Goal: Task Accomplishment & Management: Use online tool/utility

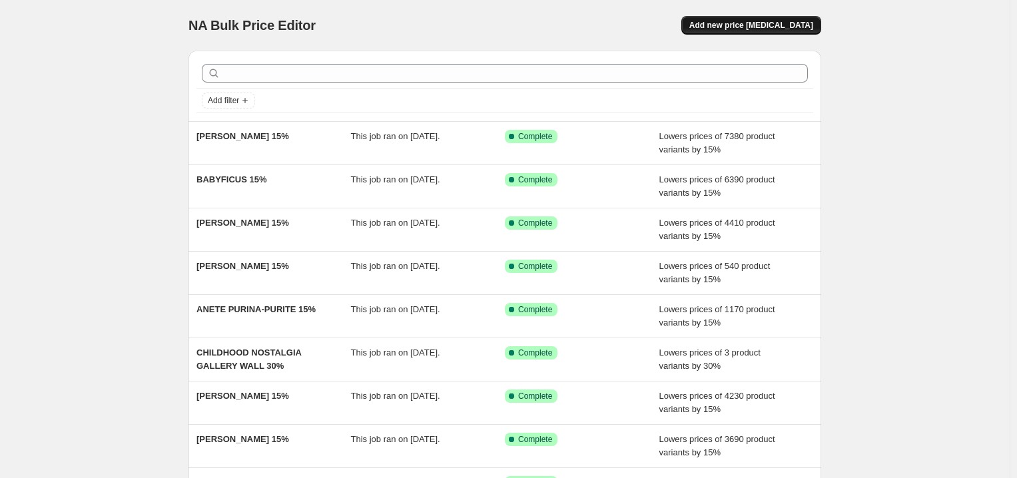
click at [728, 23] on span "Add new price [MEDICAL_DATA]" at bounding box center [751, 25] width 124 height 11
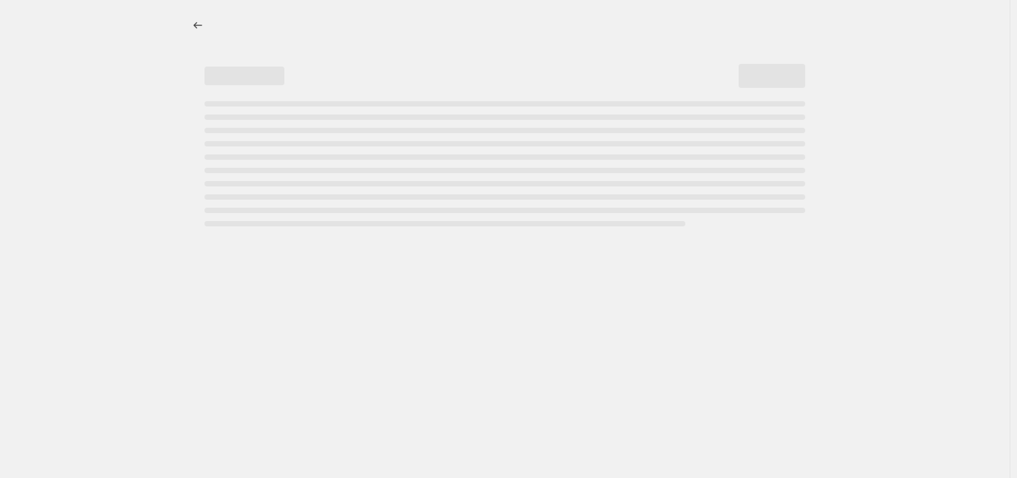
select select "percentage"
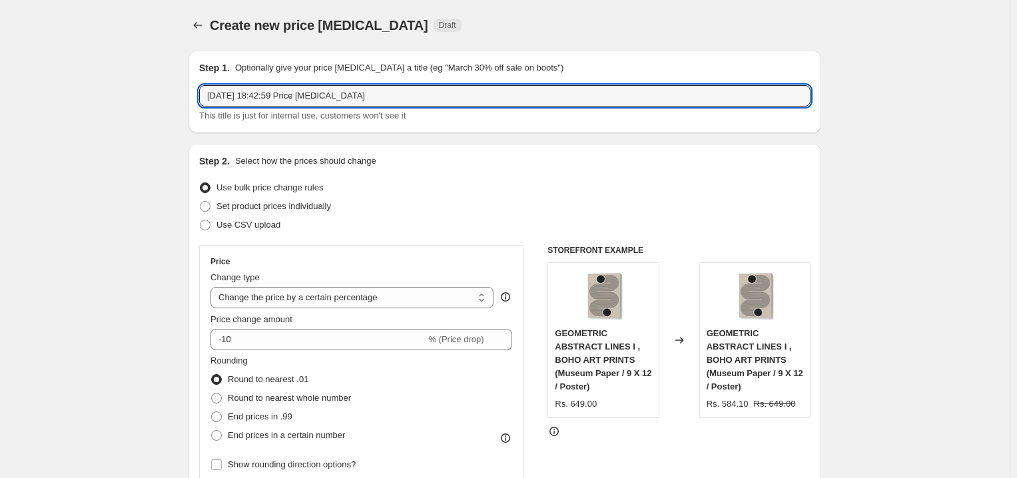
paste input "[PERSON_NAME]"
drag, startPoint x: 383, startPoint y: 97, endPoint x: 172, endPoint y: 65, distance: 214.0
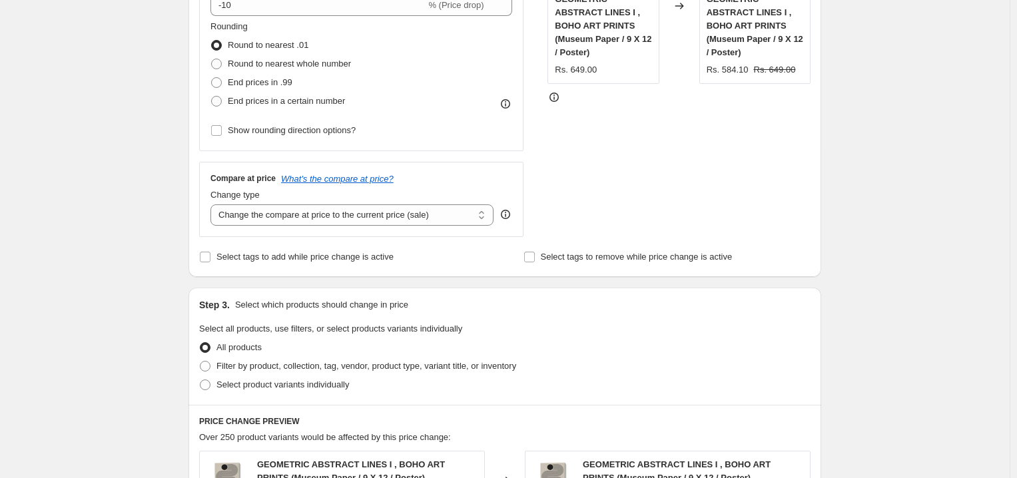
scroll to position [365, 0]
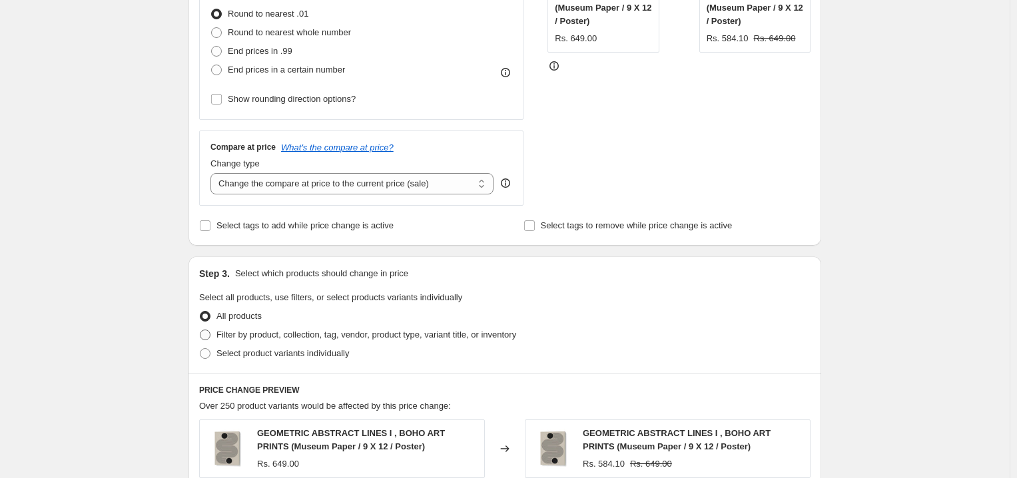
type input "COSMO ZACH 15%"
click at [248, 330] on span "Filter by product, collection, tag, vendor, product type, variant title, or inv…" at bounding box center [366, 335] width 300 height 10
click at [200, 330] on input "Filter by product, collection, tag, vendor, product type, variant title, or inv…" at bounding box center [200, 330] width 1 height 1
radio input "true"
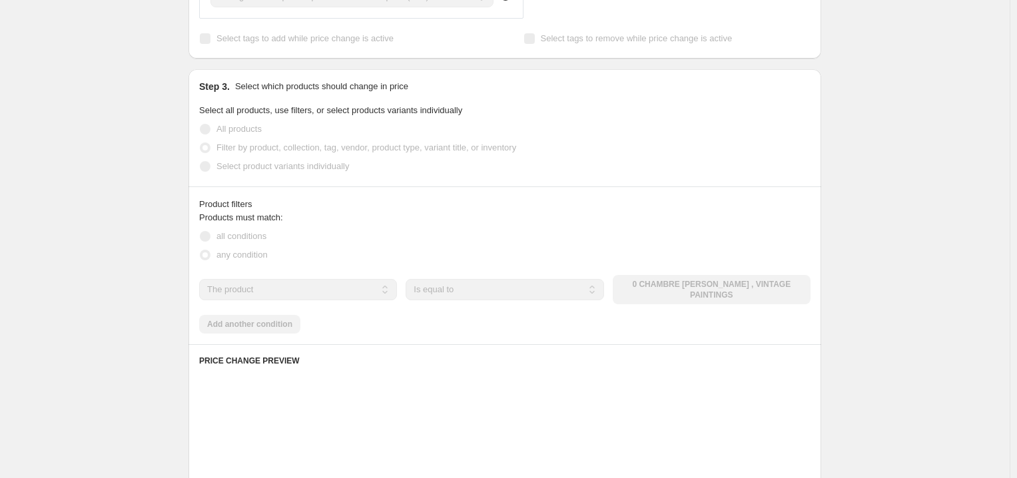
scroll to position [553, 0]
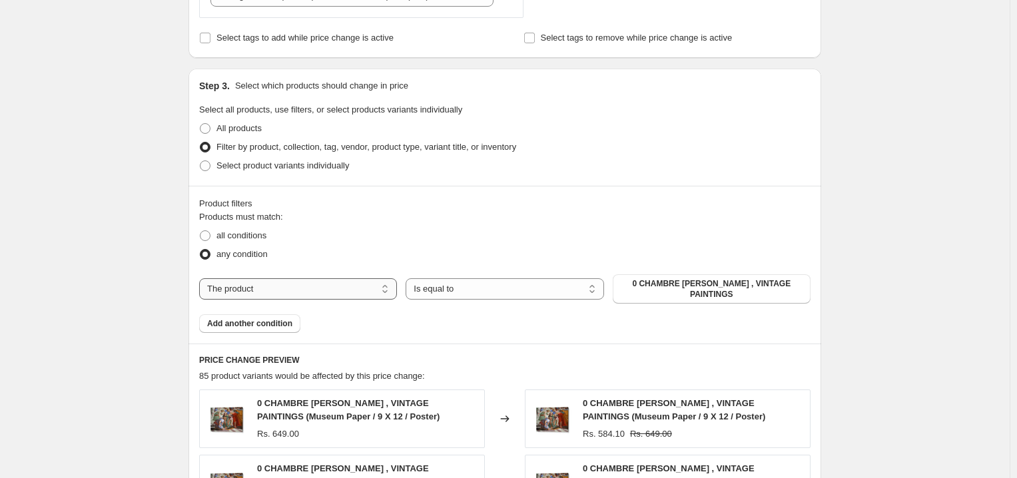
click at [278, 286] on select "The product The product's collection The product's tag The product's vendor The…" at bounding box center [298, 288] width 198 height 21
select select "collection"
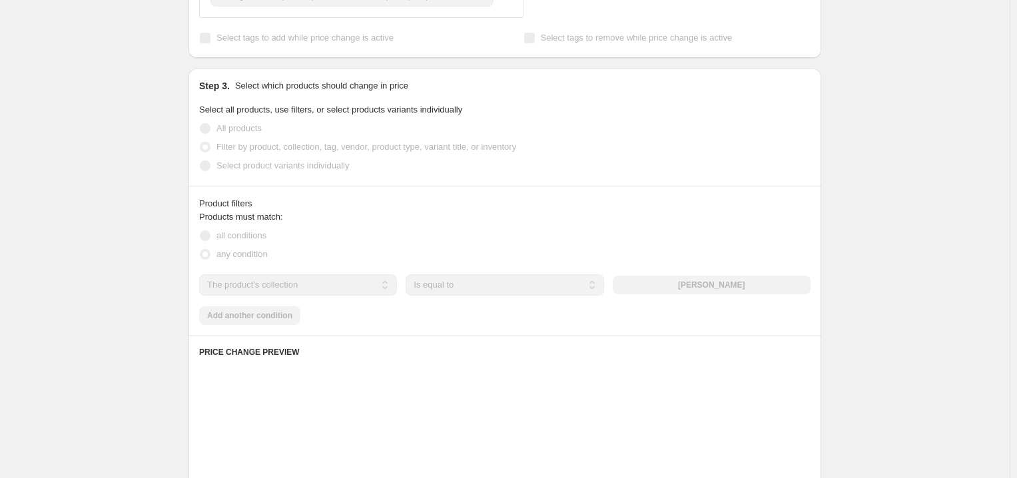
click at [720, 284] on div "The product The product's collection The product's tag The product's vendor The…" at bounding box center [504, 284] width 611 height 21
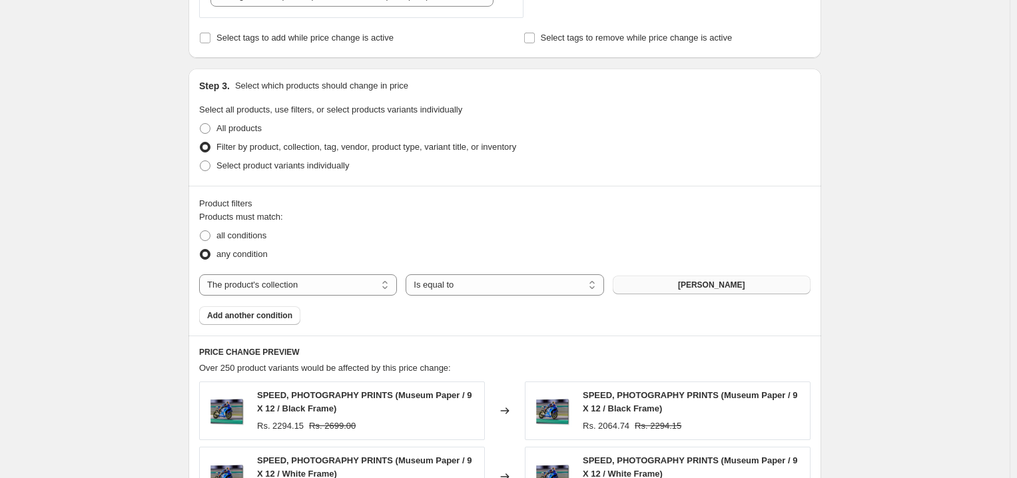
click at [719, 278] on button "[PERSON_NAME]" at bounding box center [711, 285] width 198 height 19
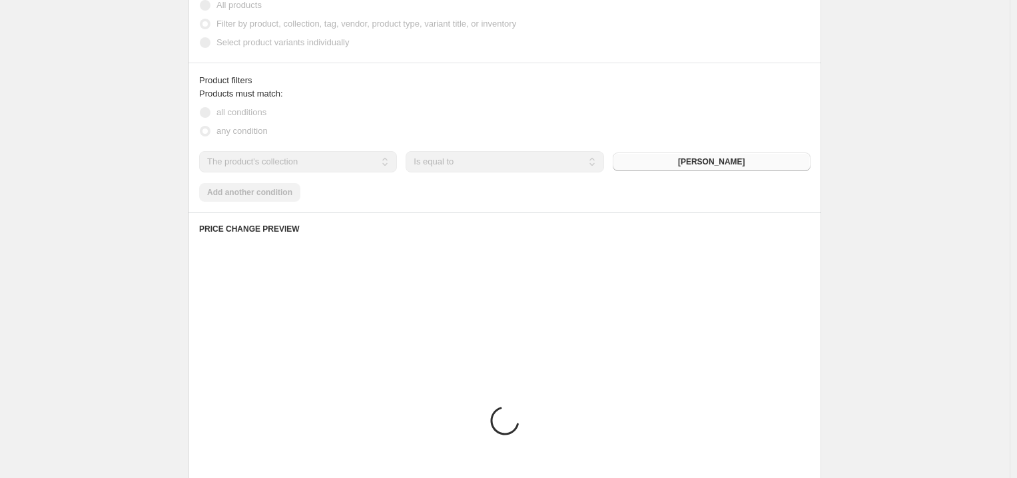
scroll to position [1001, 0]
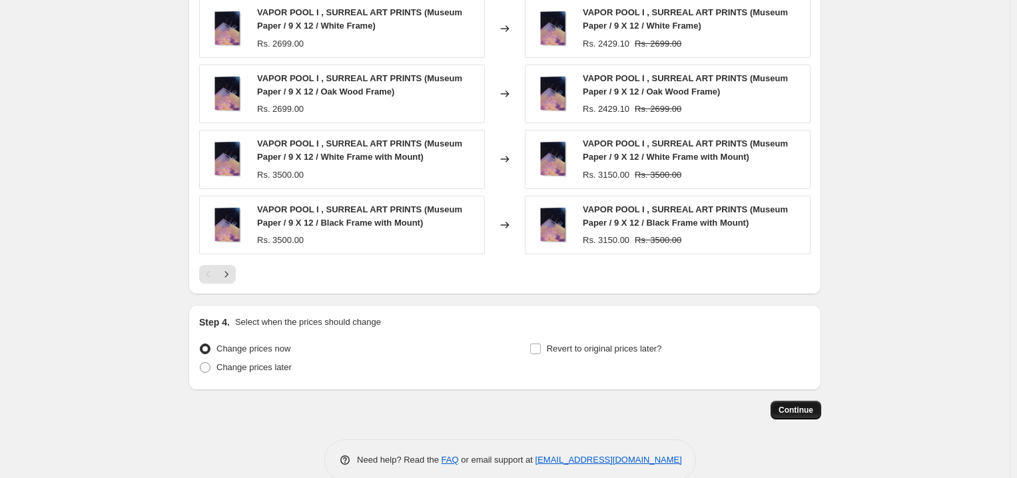
click at [800, 405] on span "Continue" at bounding box center [795, 410] width 35 height 11
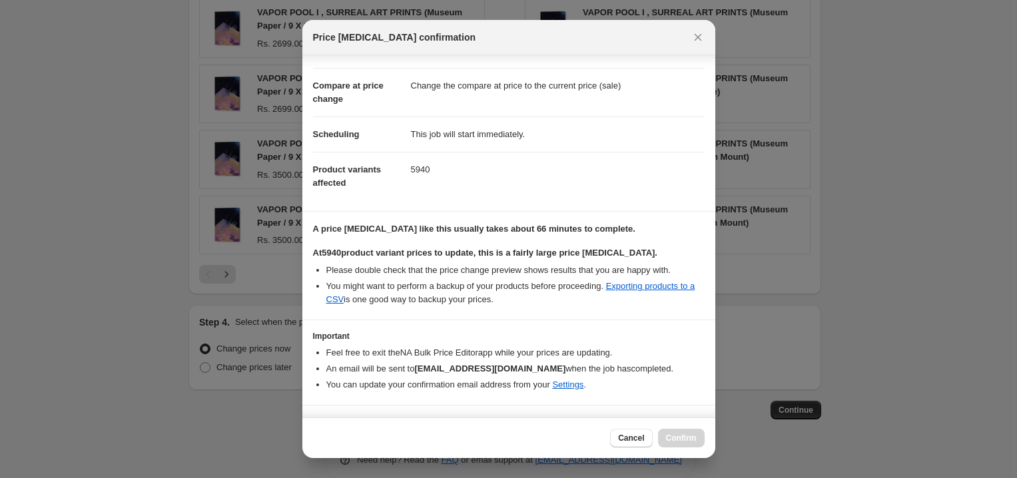
scroll to position [86, 0]
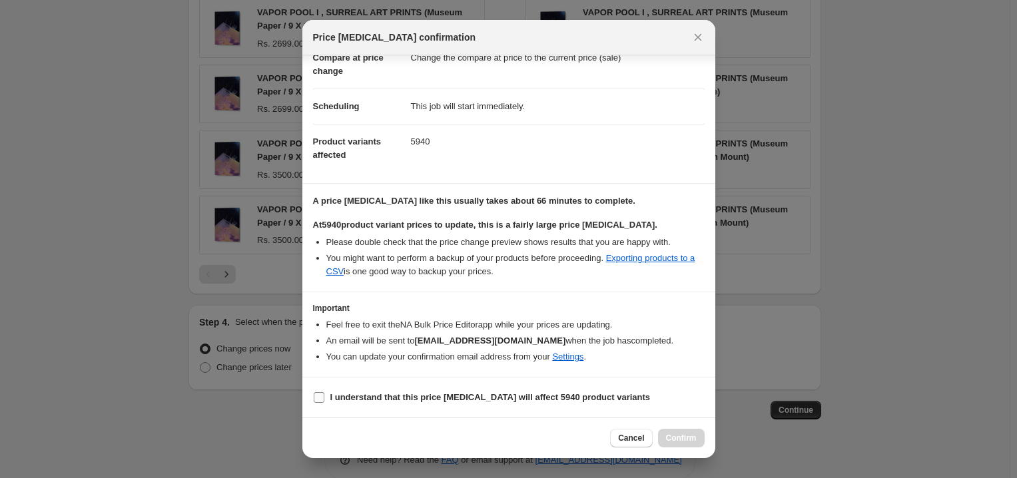
drag, startPoint x: 518, startPoint y: 375, endPoint x: 522, endPoint y: 395, distance: 19.7
click at [522, 395] on b "I understand that this price [MEDICAL_DATA] will affect 5940 product variants" at bounding box center [490, 397] width 320 height 10
click at [324, 395] on input "I understand that this price [MEDICAL_DATA] will affect 5940 product variants" at bounding box center [319, 397] width 11 height 11
checkbox input "true"
click at [690, 441] on span "Confirm" at bounding box center [681, 438] width 31 height 11
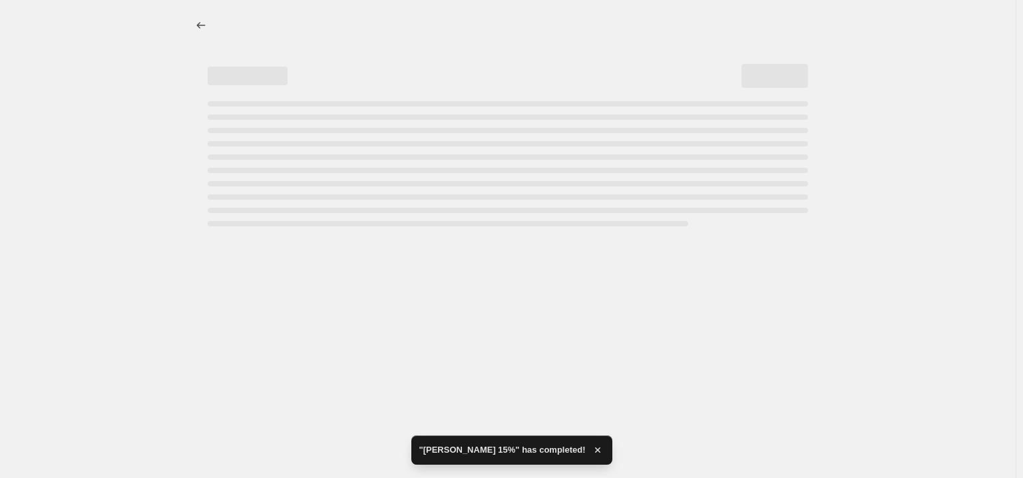
select select "percentage"
select select "collection"
select select "percentage"
select select "collection"
